Goal: Task Accomplishment & Management: Use online tool/utility

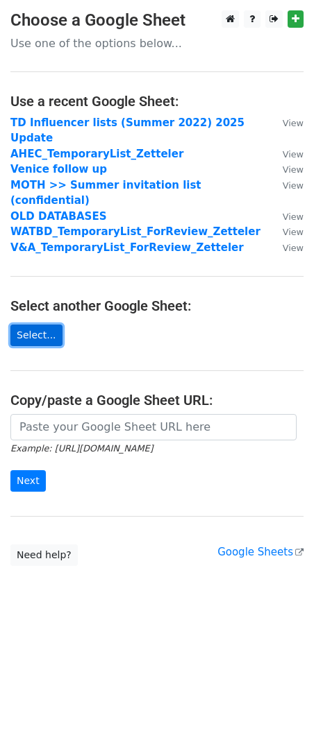
click at [37, 325] on link "Select..." at bounding box center [36, 336] width 52 height 22
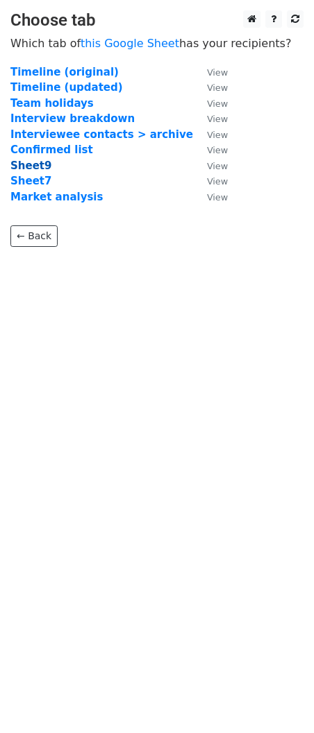
click at [37, 166] on strong "Sheet9" at bounding box center [30, 166] width 41 height 12
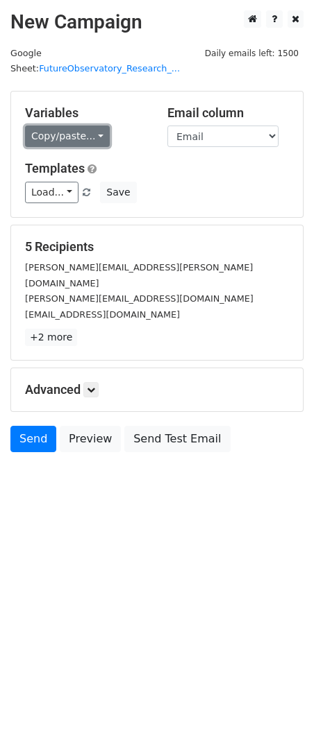
click at [53, 126] on link "Copy/paste..." at bounding box center [67, 137] width 85 height 22
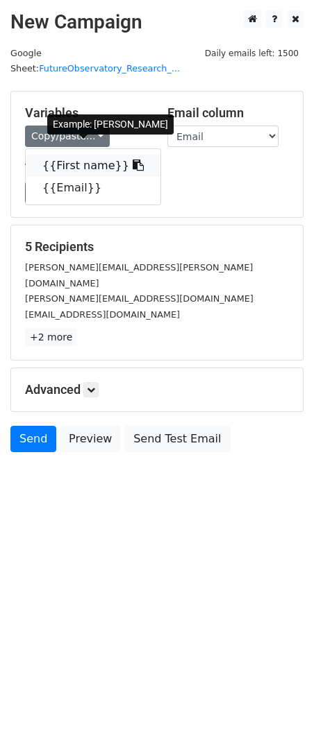
click at [56, 155] on link "{{First name}}" at bounding box center [93, 166] width 135 height 22
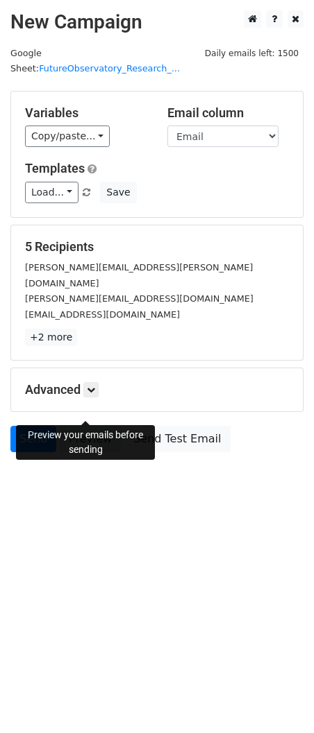
click at [74, 426] on link "Preview" at bounding box center [90, 439] width 61 height 26
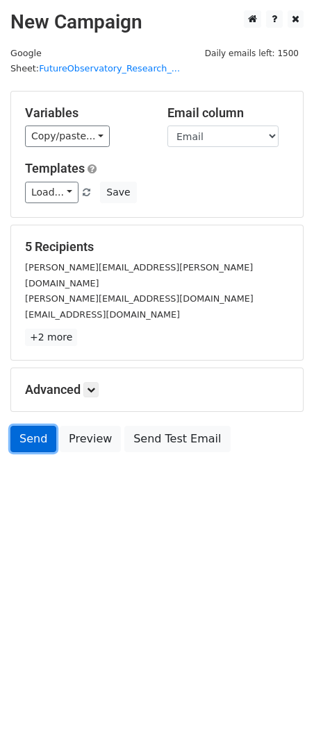
click at [31, 426] on link "Send" at bounding box center [33, 439] width 46 height 26
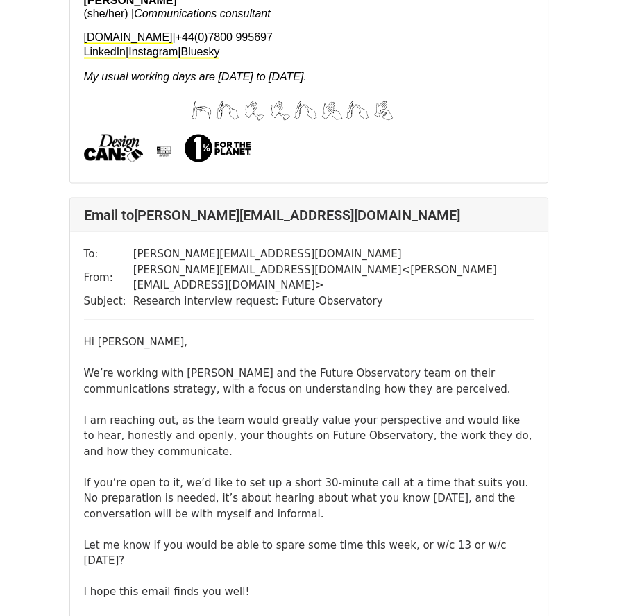
scroll to position [3144, 0]
